Goal: Information Seeking & Learning: Learn about a topic

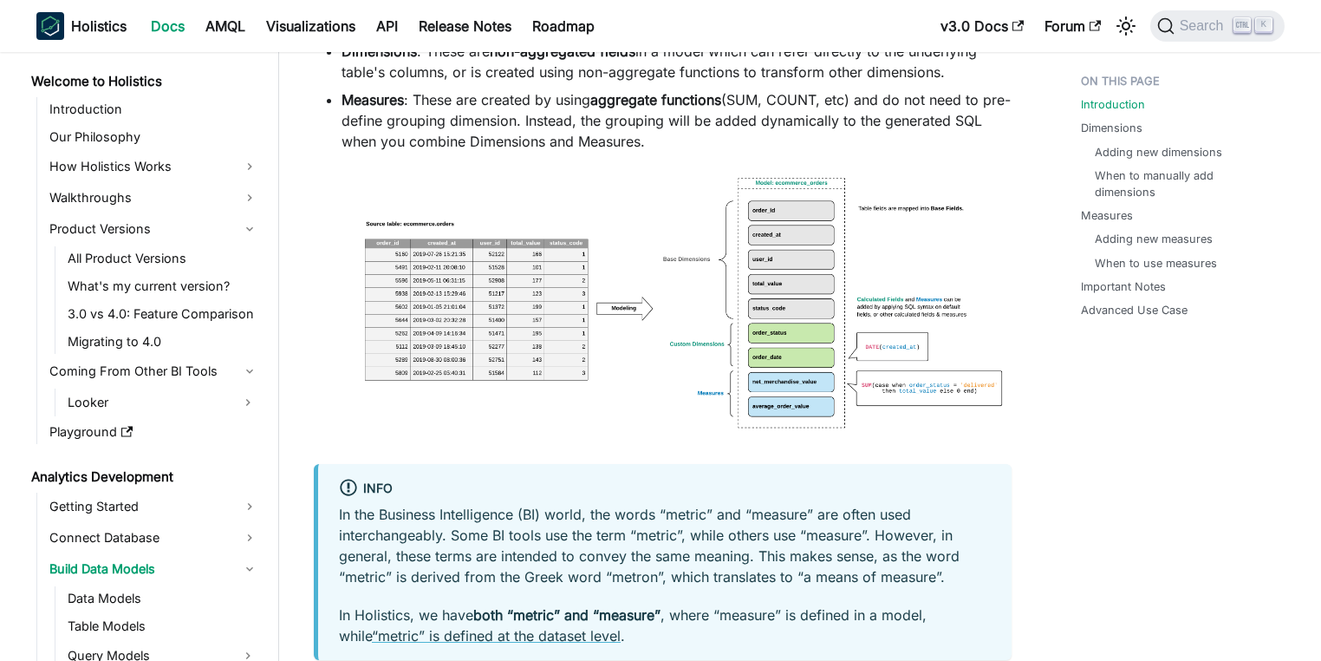
scroll to position [416, 0]
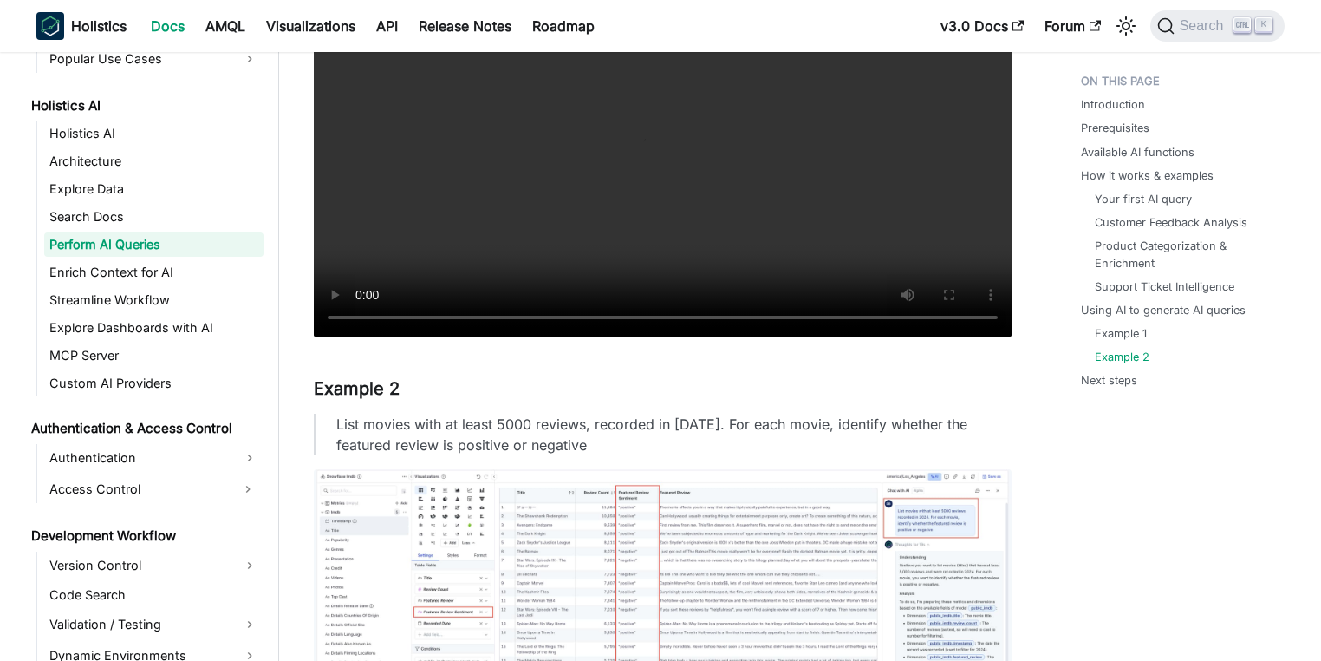
scroll to position [6380, 0]
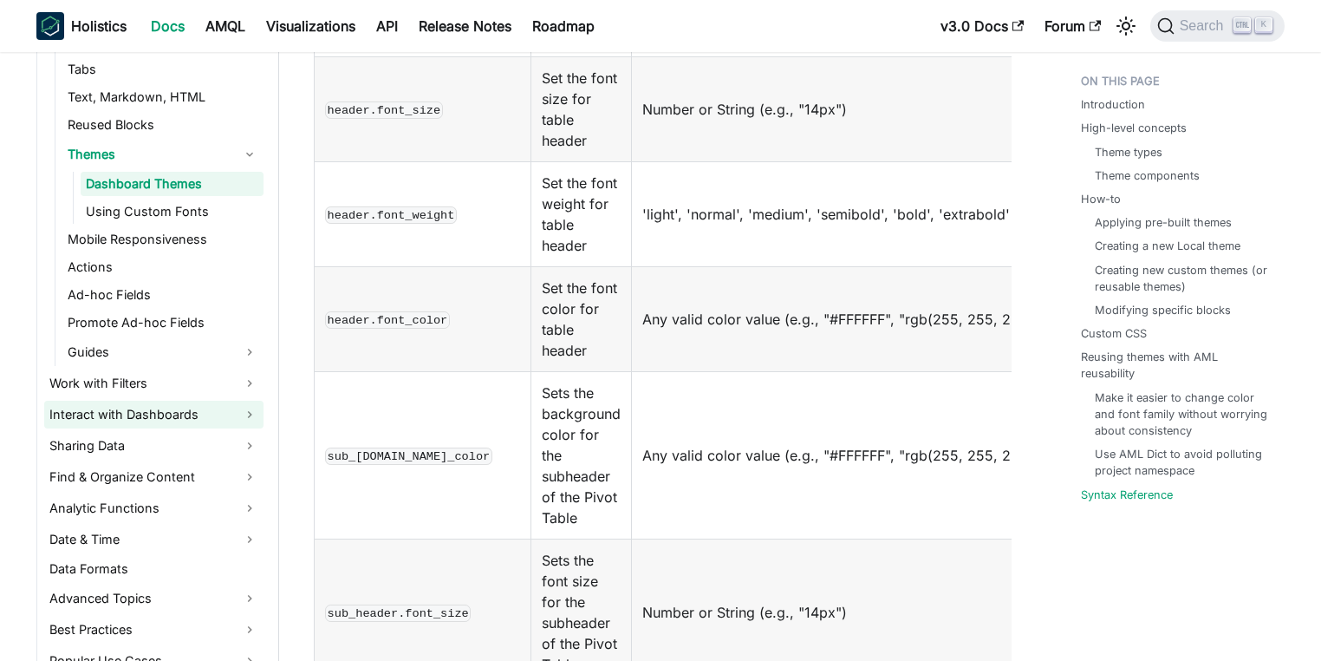
scroll to position [624, 0]
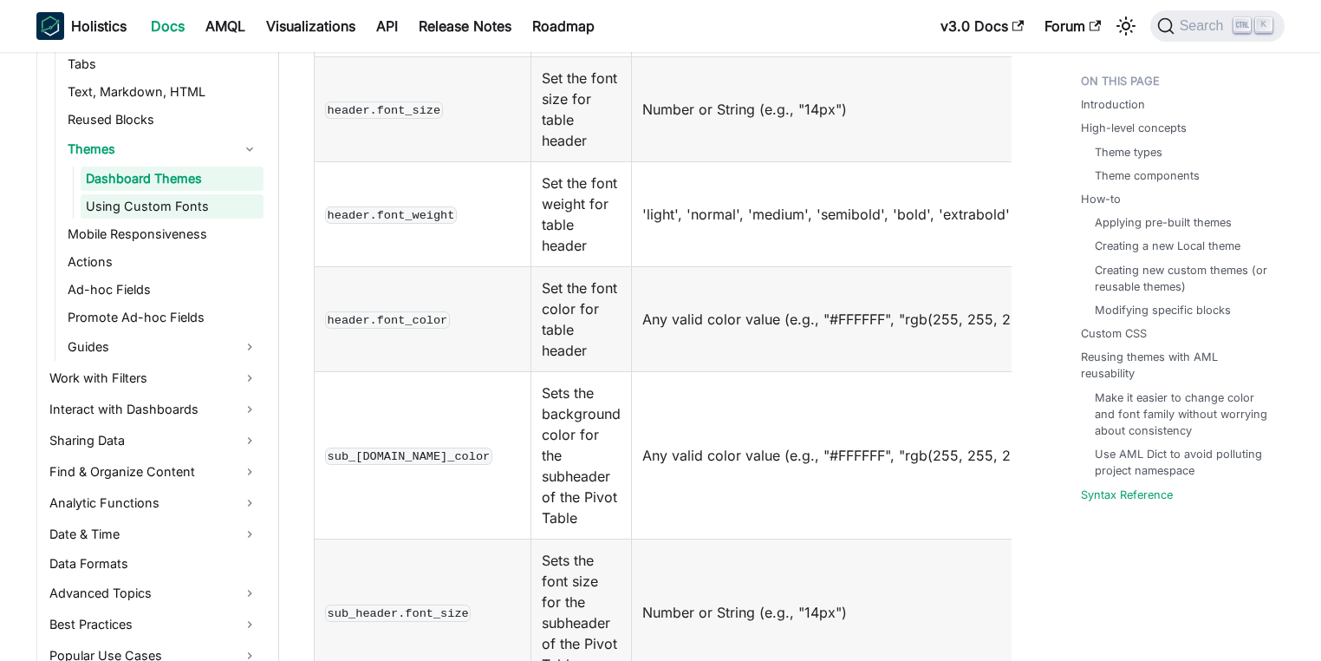
click at [205, 194] on link "Using Custom Fonts" at bounding box center [172, 206] width 183 height 24
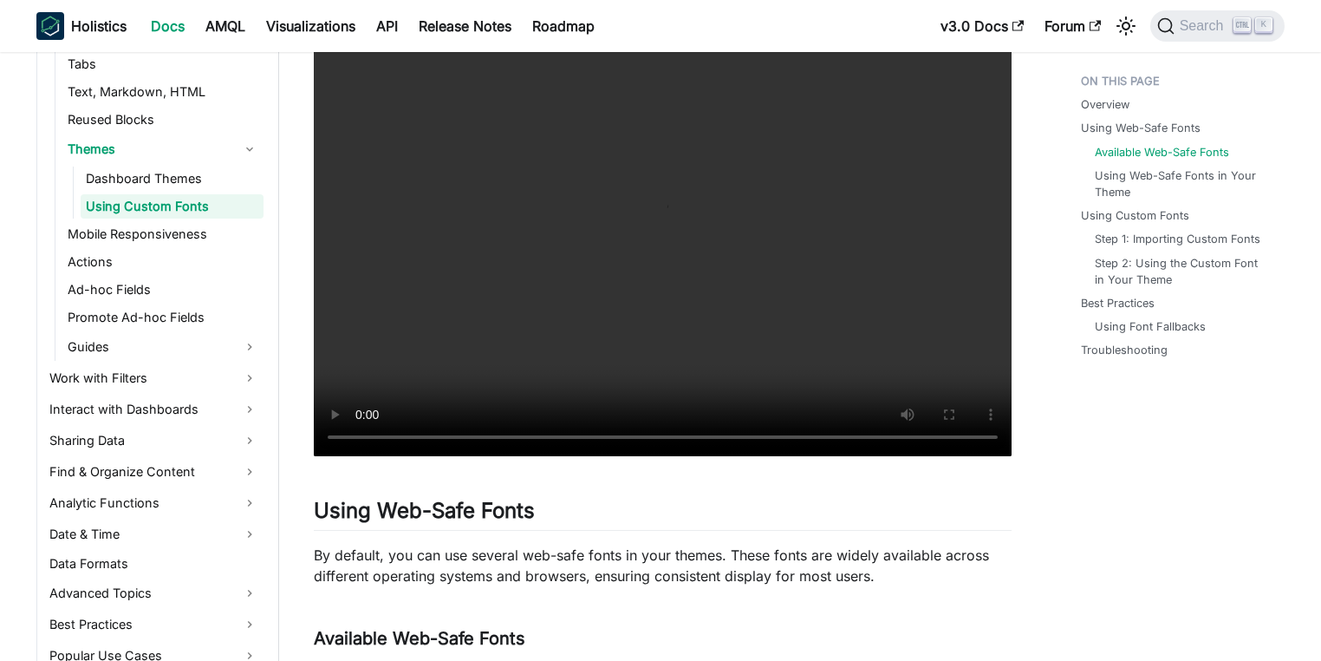
scroll to position [1232, 0]
